Goal: Task Accomplishment & Management: Manage account settings

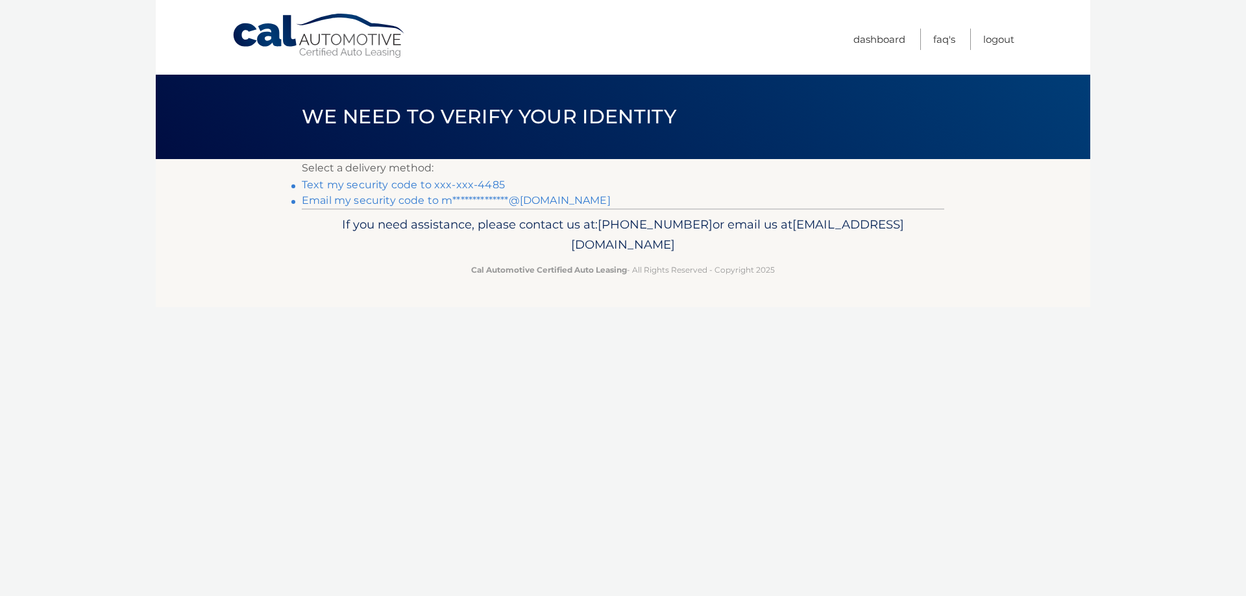
click at [468, 188] on link "Text my security code to xxx-xxx-4485" at bounding box center [403, 184] width 203 height 12
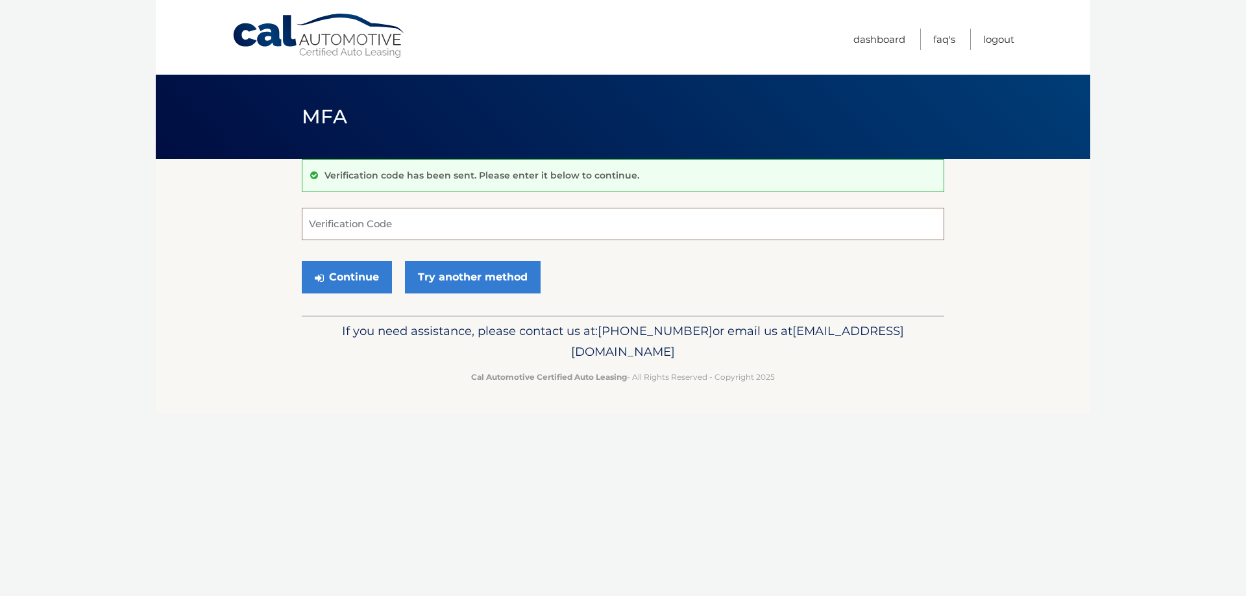
click at [453, 219] on input "Verification Code" at bounding box center [623, 224] width 642 height 32
type input "992832"
click at [363, 278] on button "Continue" at bounding box center [347, 277] width 90 height 32
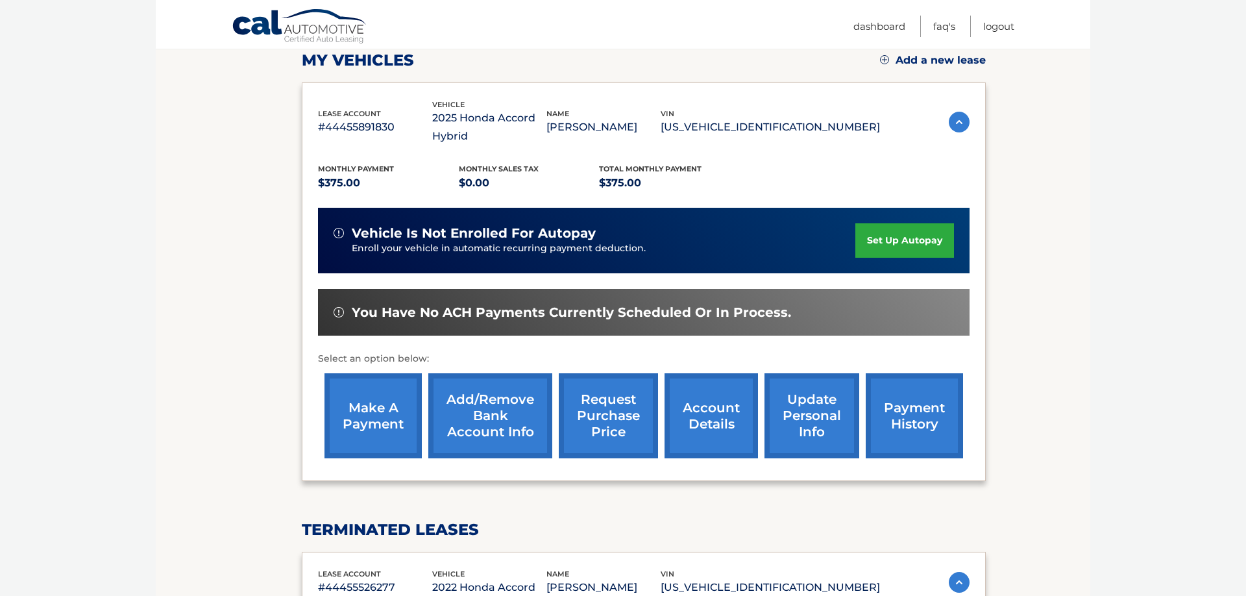
scroll to position [189, 0]
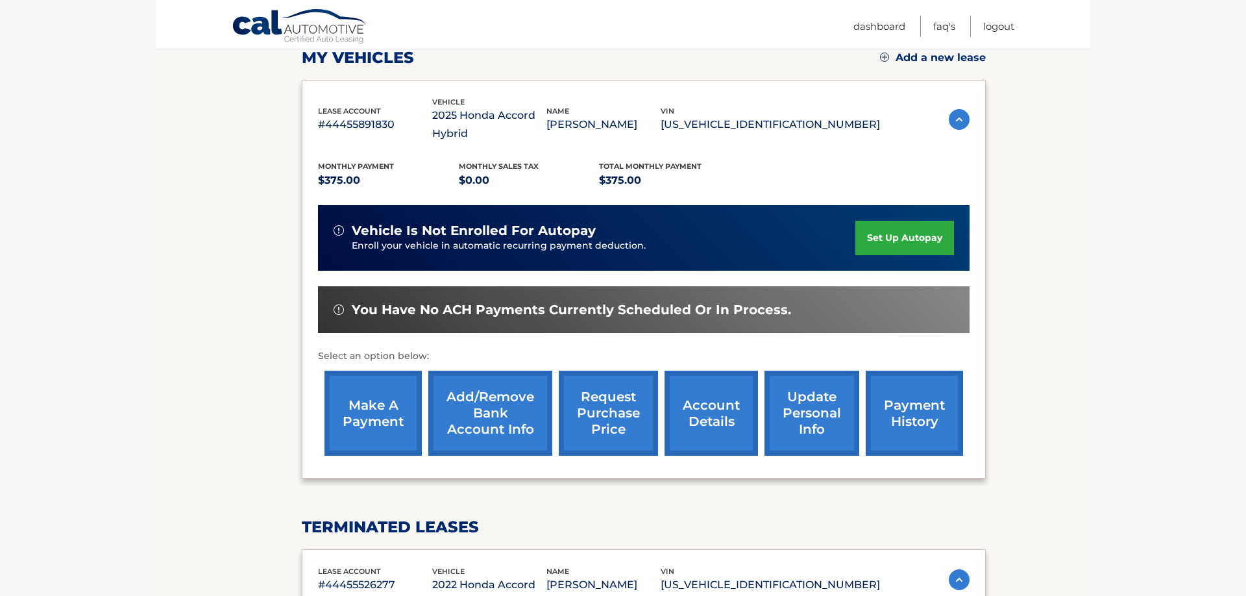
click at [369, 404] on link "make a payment" at bounding box center [372, 412] width 97 height 85
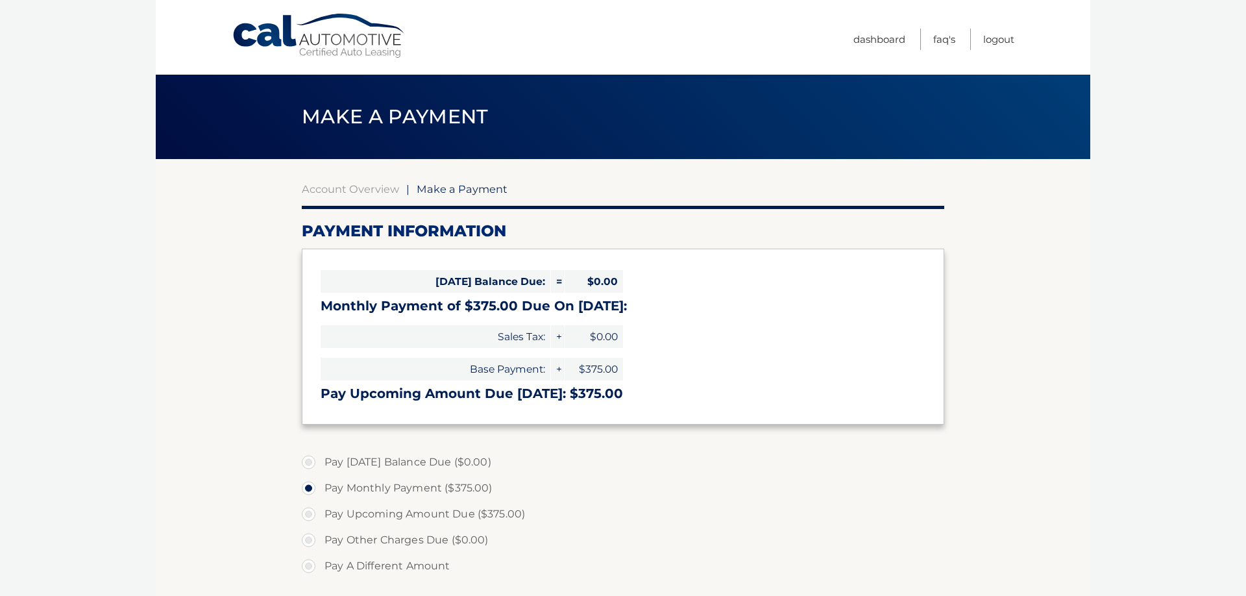
select select "NWVjMmI3OGEtMWQ5My00MjRhLWJlZTQtYzBmZjZiYjkyODMy"
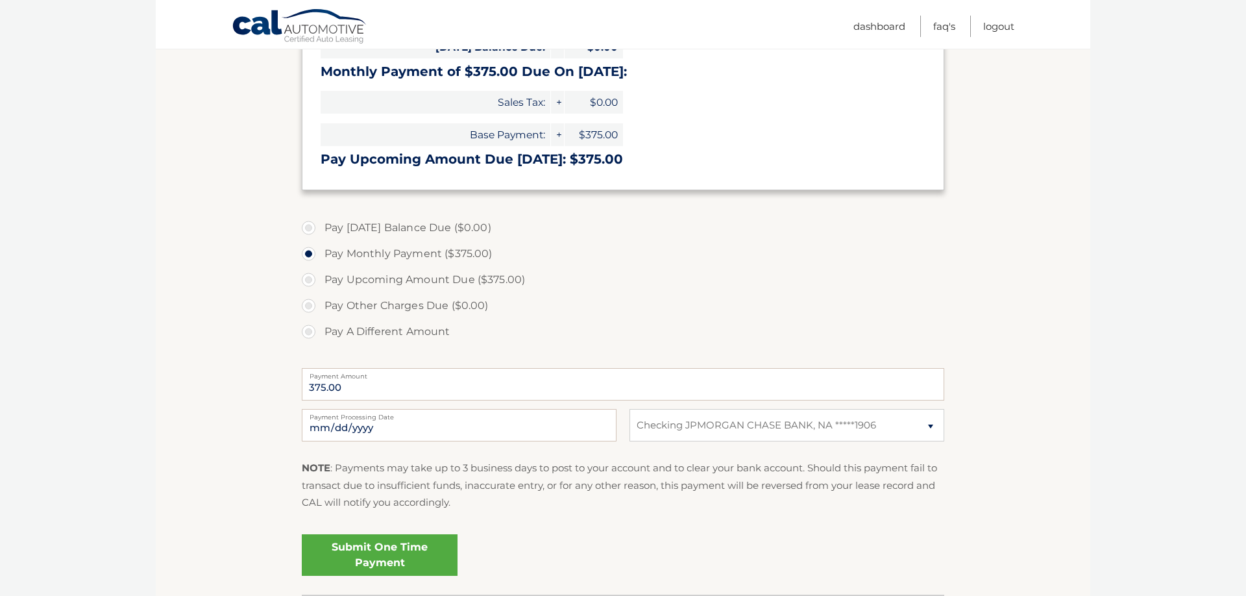
scroll to position [264, 0]
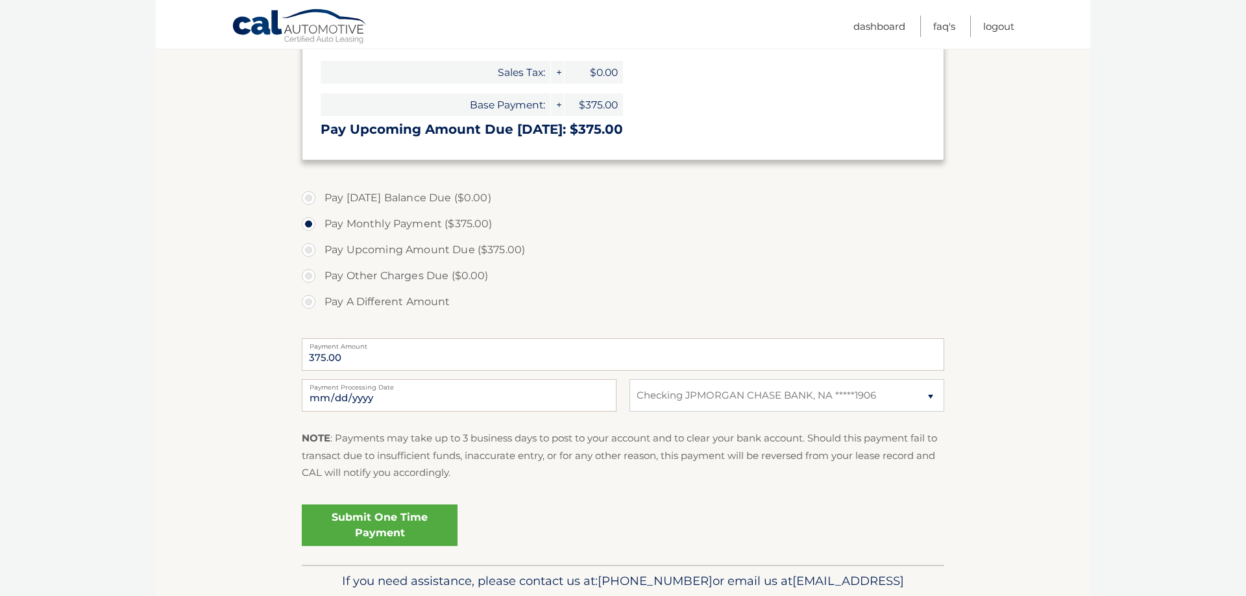
click at [379, 513] on link "Submit One Time Payment" at bounding box center [380, 525] width 156 height 42
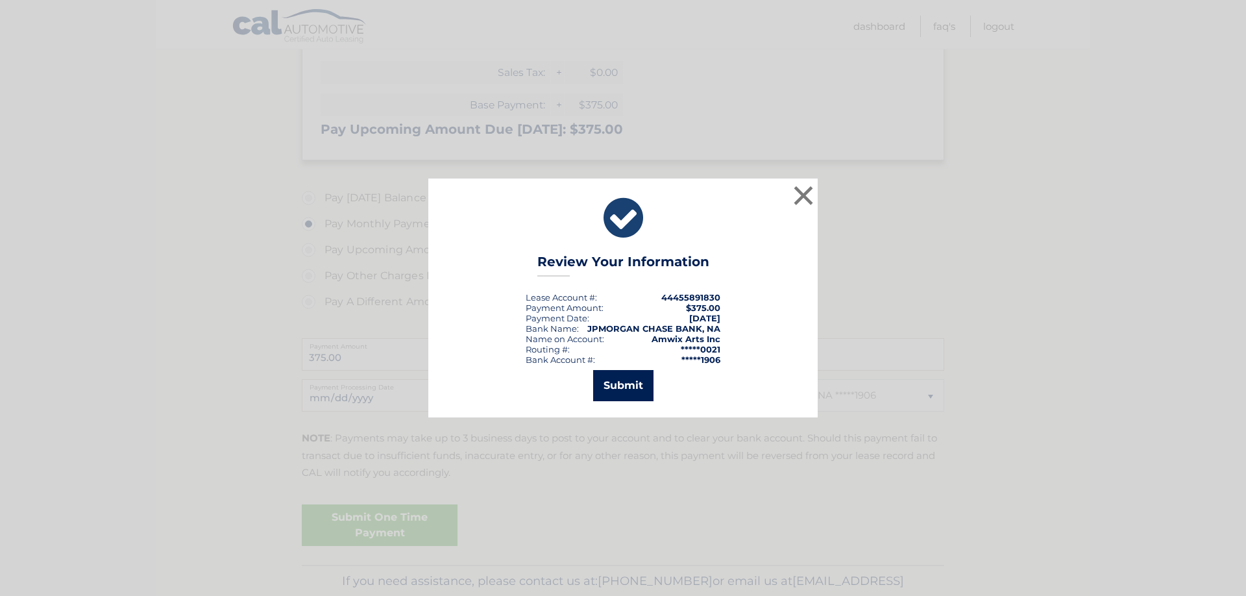
click at [627, 376] on button "Submit" at bounding box center [623, 385] width 60 height 31
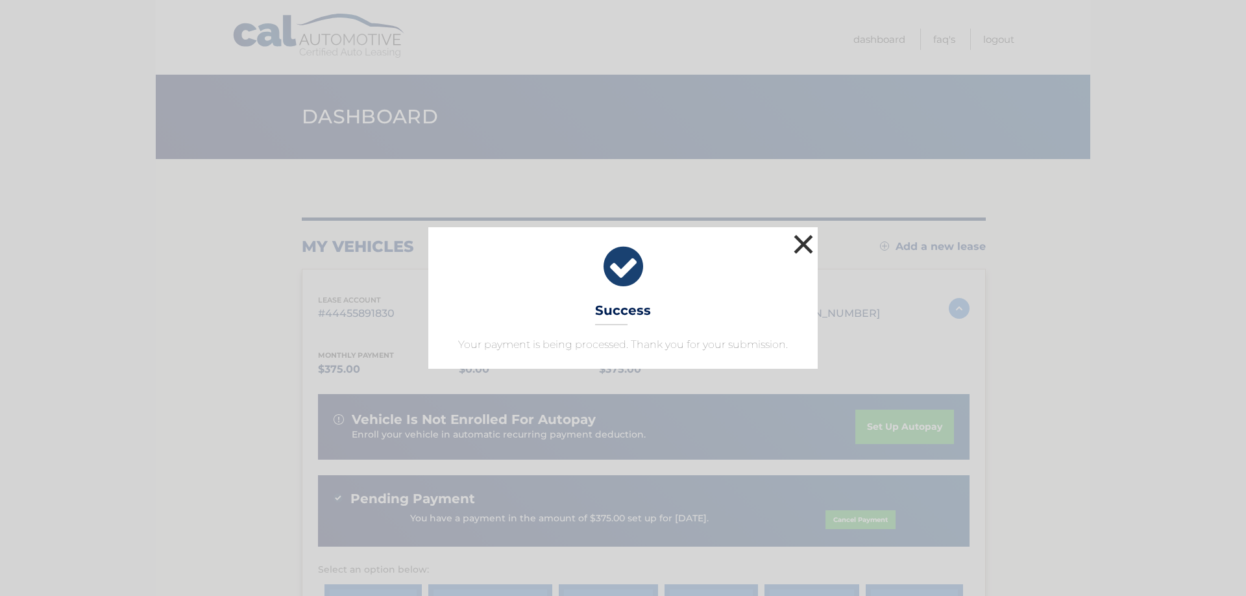
click at [802, 245] on button "×" at bounding box center [803, 244] width 26 height 26
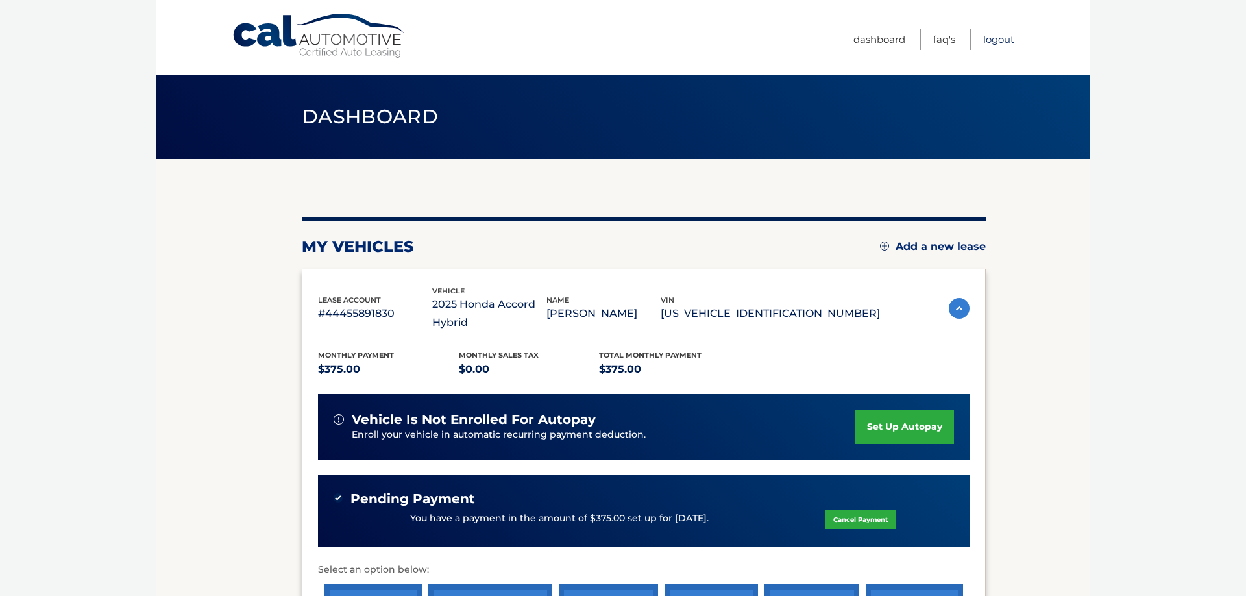
click at [991, 42] on link "Logout" at bounding box center [998, 39] width 31 height 21
